Goal: Transaction & Acquisition: Register for event/course

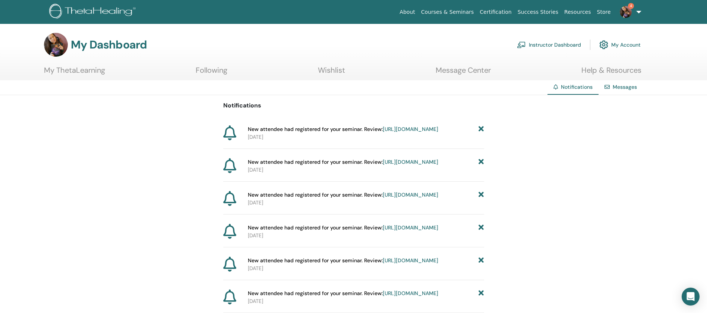
click at [110, 13] on img at bounding box center [93, 12] width 89 height 17
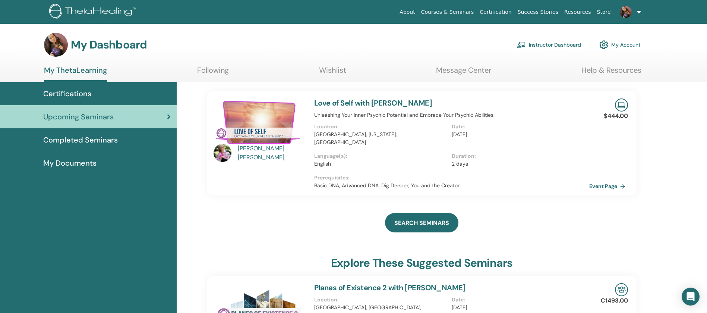
click at [349, 104] on link "Love of Self with [PERSON_NAME]" at bounding box center [373, 103] width 118 height 10
click at [323, 98] on link "Love of Self with [PERSON_NAME]" at bounding box center [373, 103] width 118 height 10
click at [246, 144] on img at bounding box center [260, 122] width 92 height 48
click at [240, 148] on div "Sharon Wacks" at bounding box center [272, 153] width 69 height 18
click at [225, 155] on img at bounding box center [223, 153] width 18 height 18
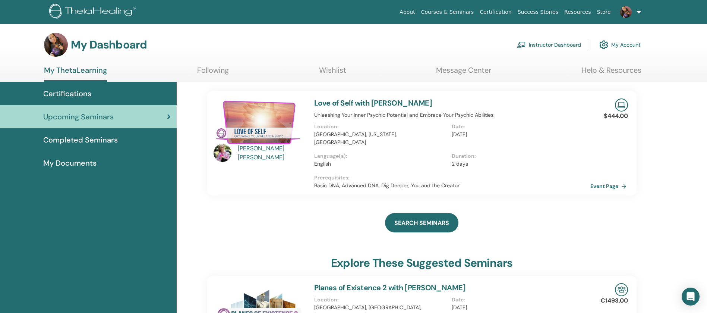
click at [608, 180] on link "Event Page" at bounding box center [610, 185] width 39 height 11
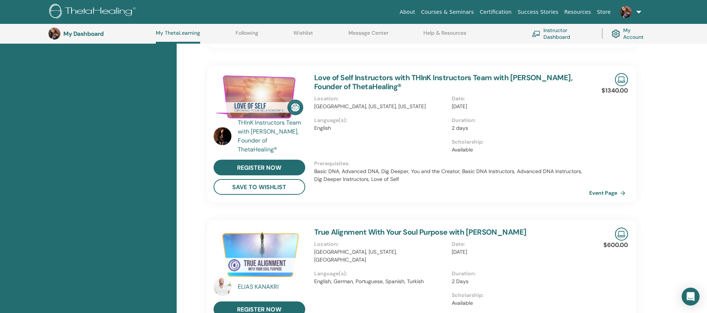
scroll to position [299, 0]
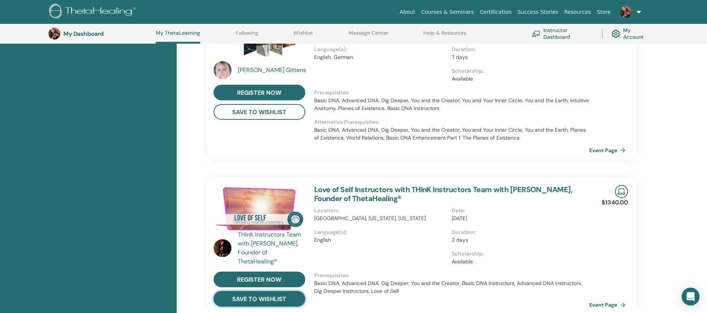
click at [253, 291] on button "save to wishlist" at bounding box center [260, 299] width 92 height 16
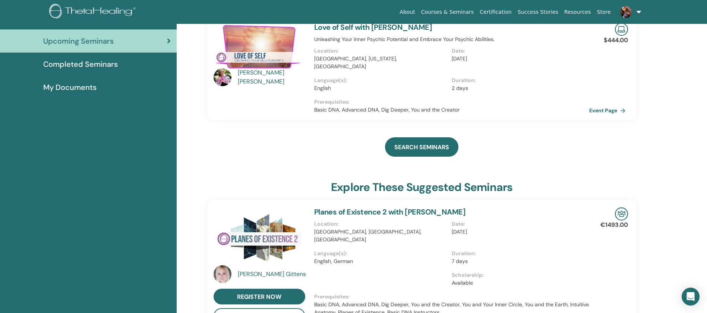
scroll to position [0, 0]
